Goal: Information Seeking & Learning: Check status

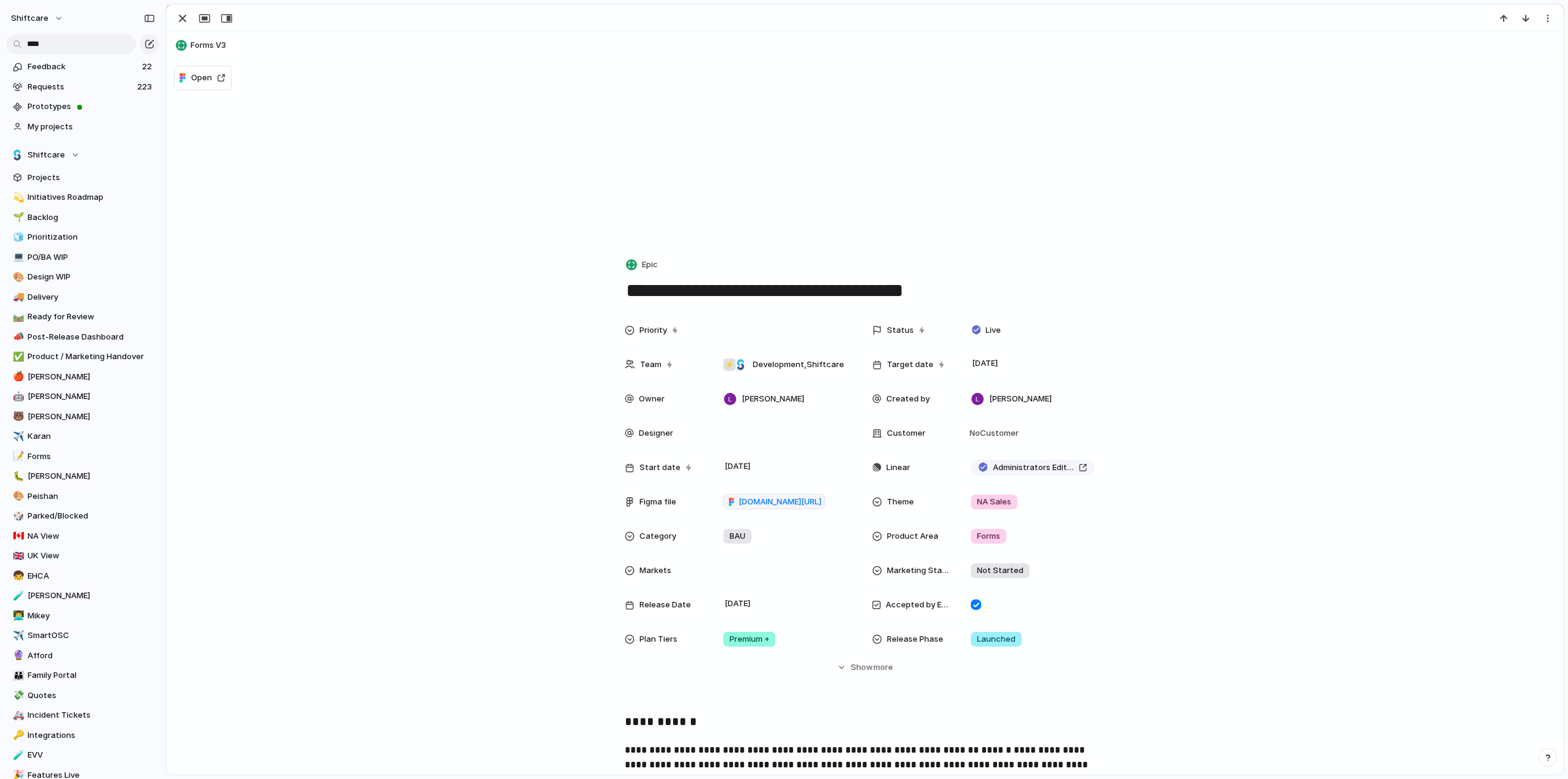
scroll to position [30, 0]
click at [1272, 429] on div "Priority Status Live Team ⚡ Development , Shiftcare Target date [DATE] Owner [P…" at bounding box center [864, 496] width 1368 height 355
